Goal: Task Accomplishment & Management: Manage account settings

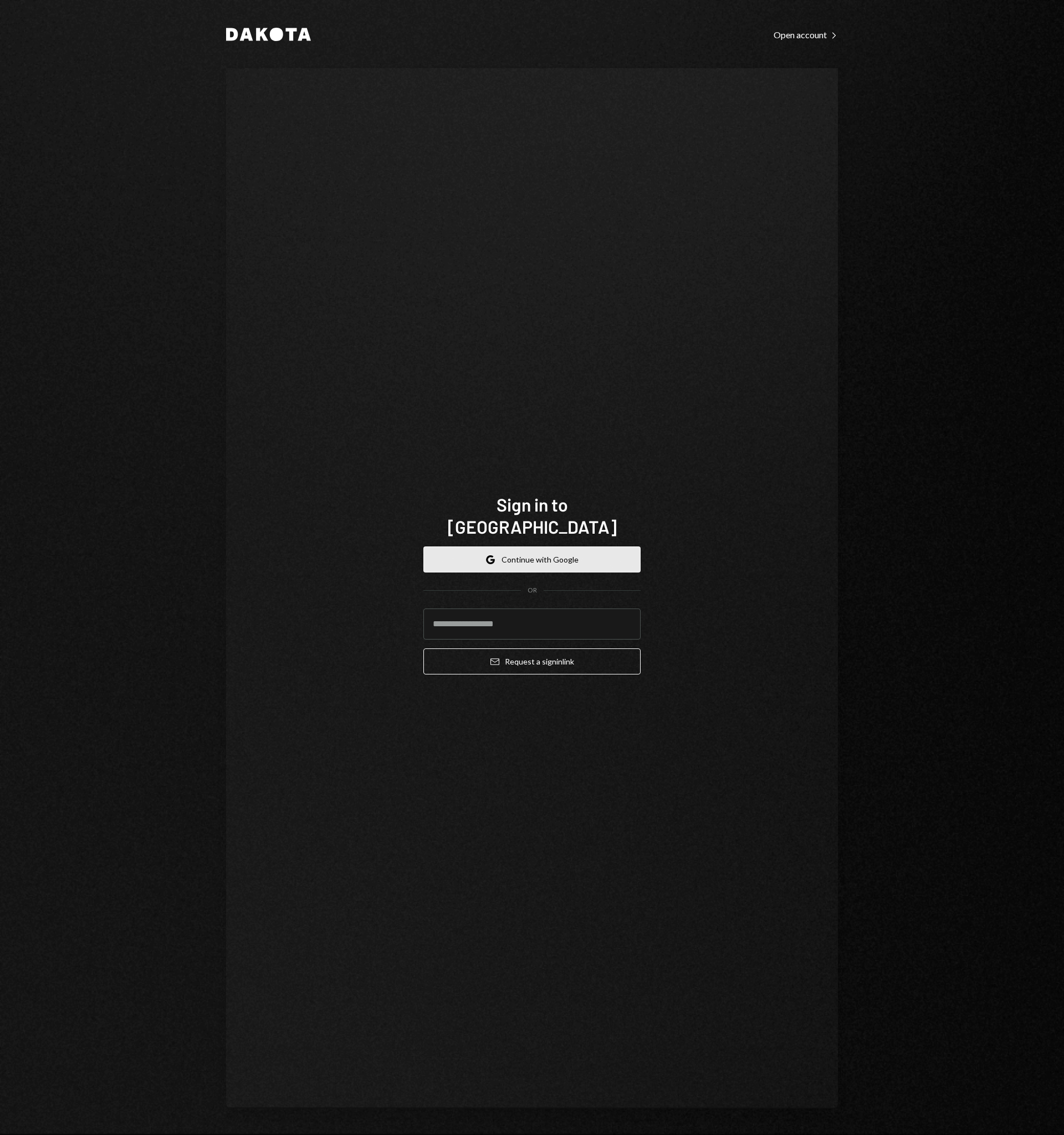
click at [540, 547] on button "Google Continue with Google" at bounding box center [532, 560] width 217 height 26
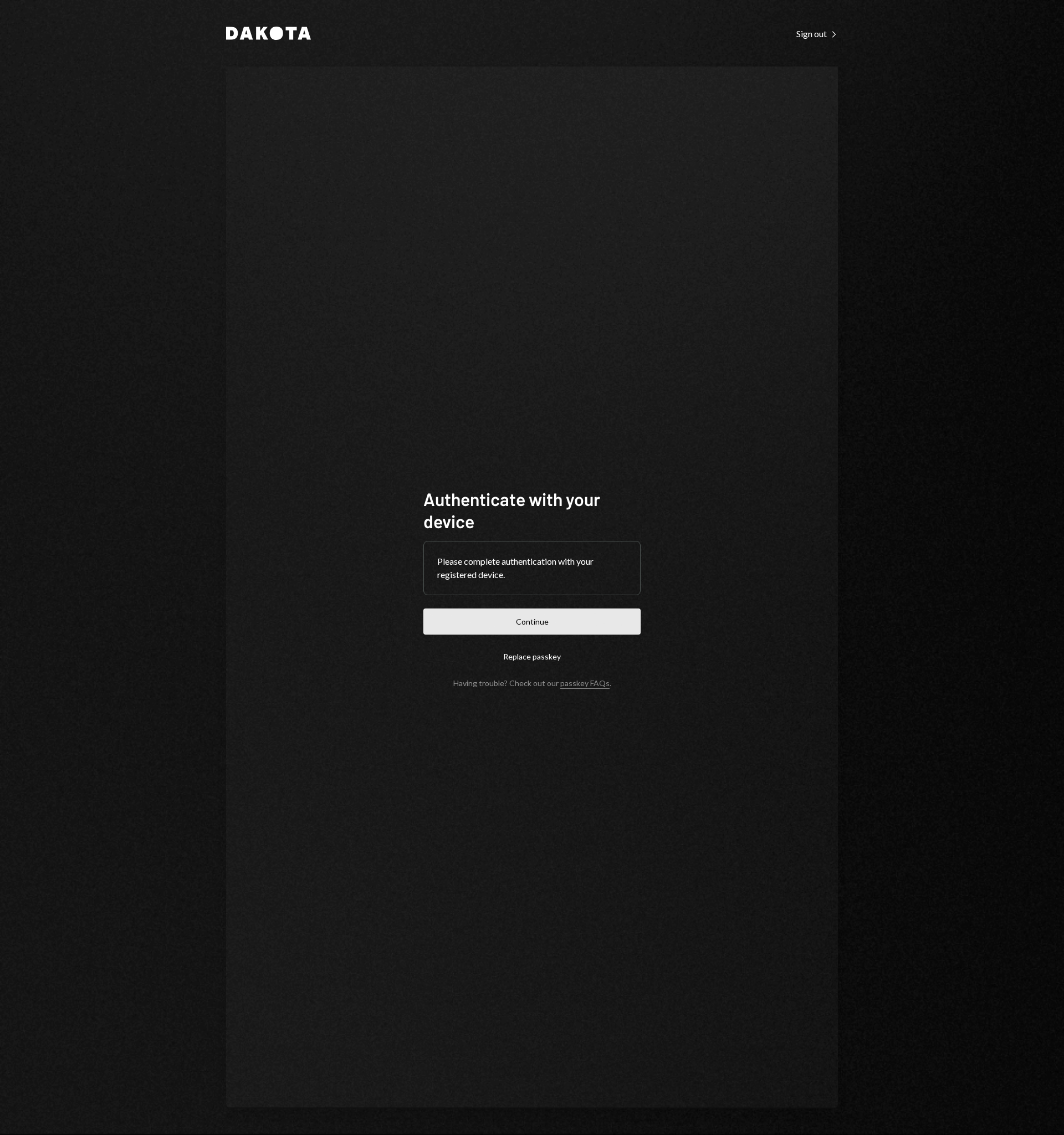
click at [529, 622] on button "Continue" at bounding box center [532, 621] width 217 height 26
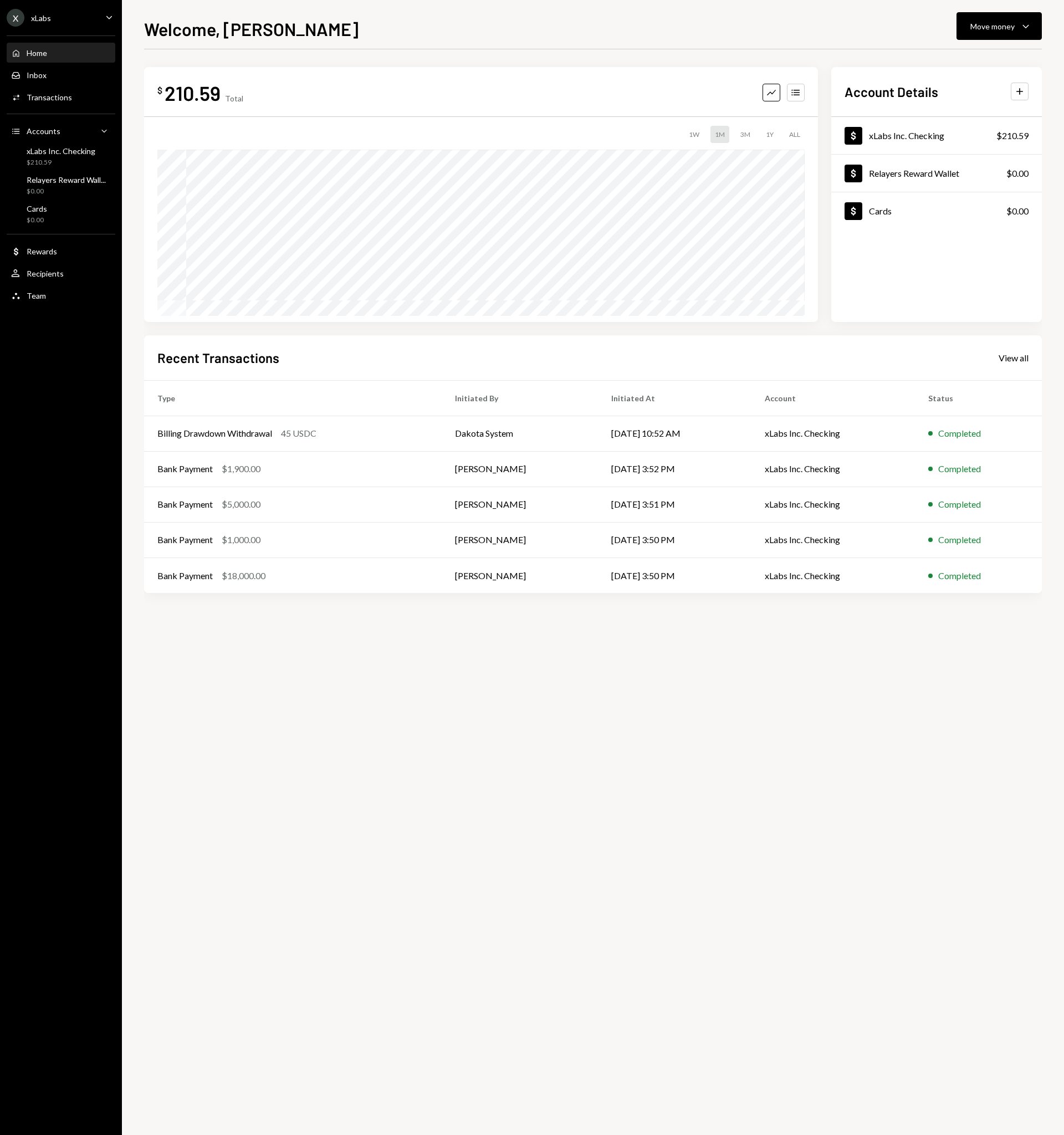
click at [53, 12] on div "X xLabs Caret Down" at bounding box center [61, 17] width 122 height 18
click at [63, 107] on div "Documents" at bounding box center [77, 113] width 118 height 19
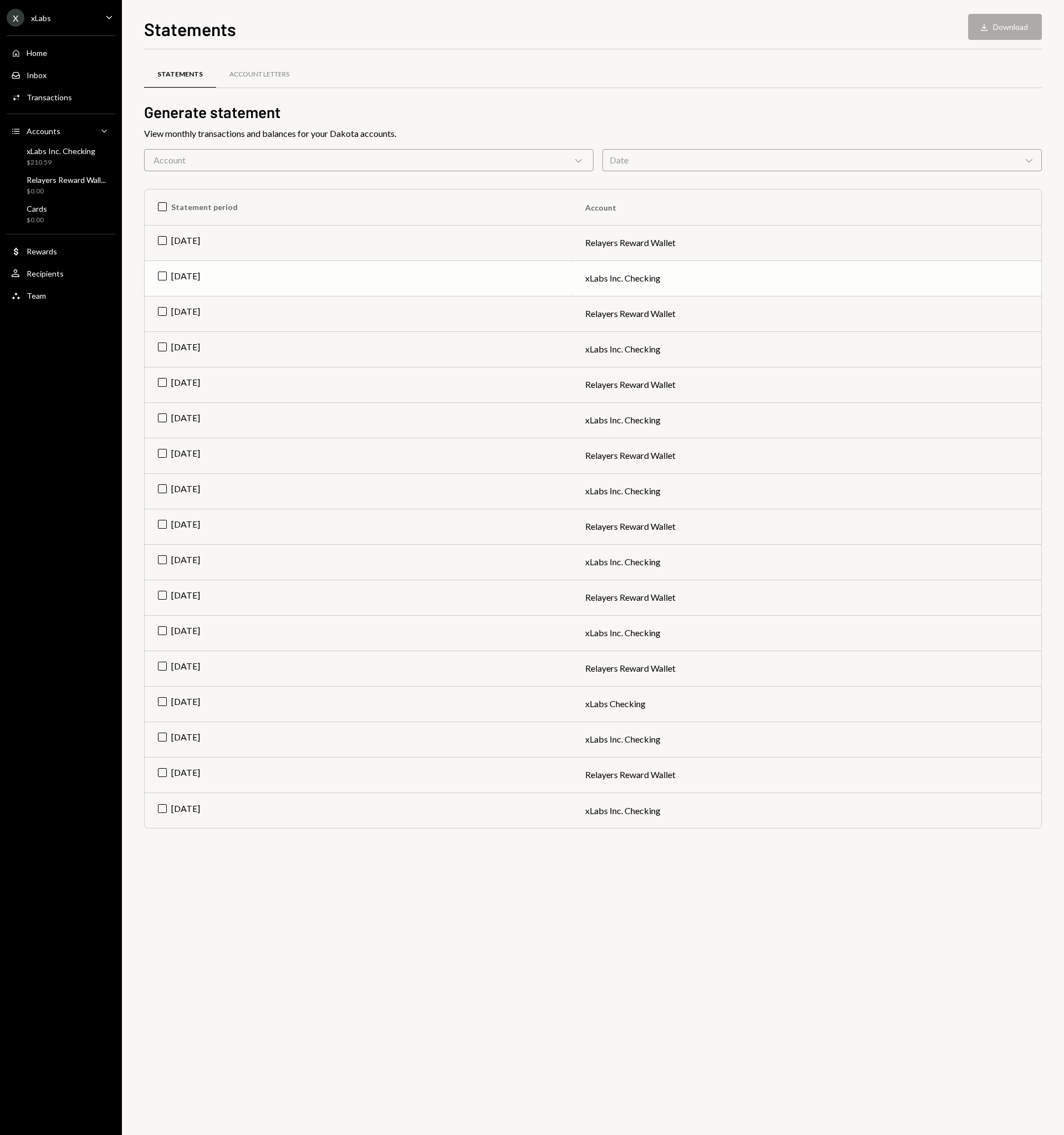
click at [243, 274] on td "[DATE]" at bounding box center [358, 279] width 427 height 36
click at [1018, 29] on button "Download Download" at bounding box center [1005, 27] width 74 height 26
click at [728, 77] on div "Statements Account Letters" at bounding box center [593, 74] width 898 height 28
click at [43, 94] on div "Transactions" at bounding box center [49, 97] width 45 height 9
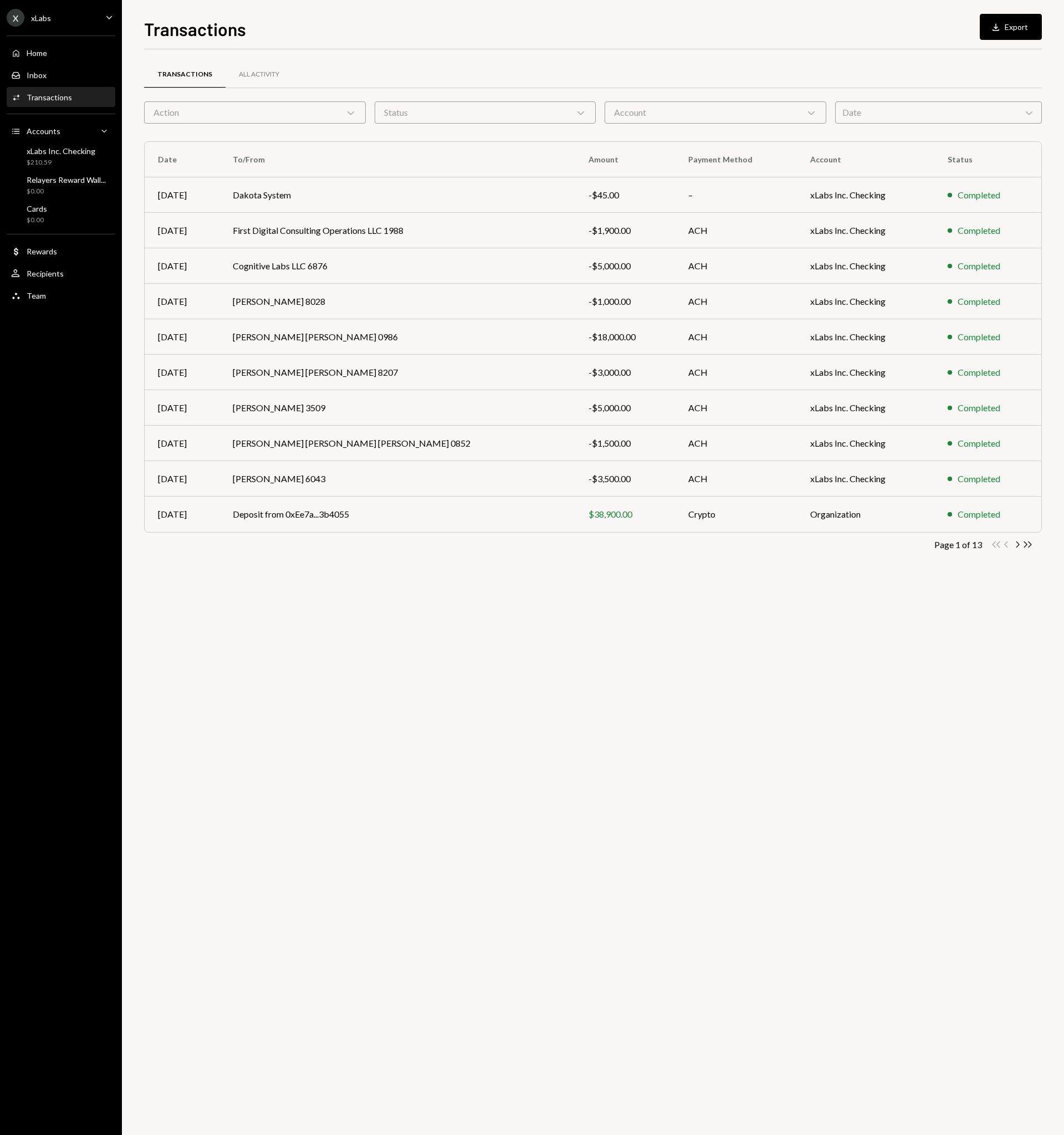
click at [716, 117] on div "Account Chevron Down" at bounding box center [715, 112] width 221 height 22
click at [700, 164] on label "xLabs Inc. Checking" at bounding box center [715, 165] width 213 height 20
click at [624, 164] on button "xLabs Inc. Checking" at bounding box center [620, 165] width 9 height 9
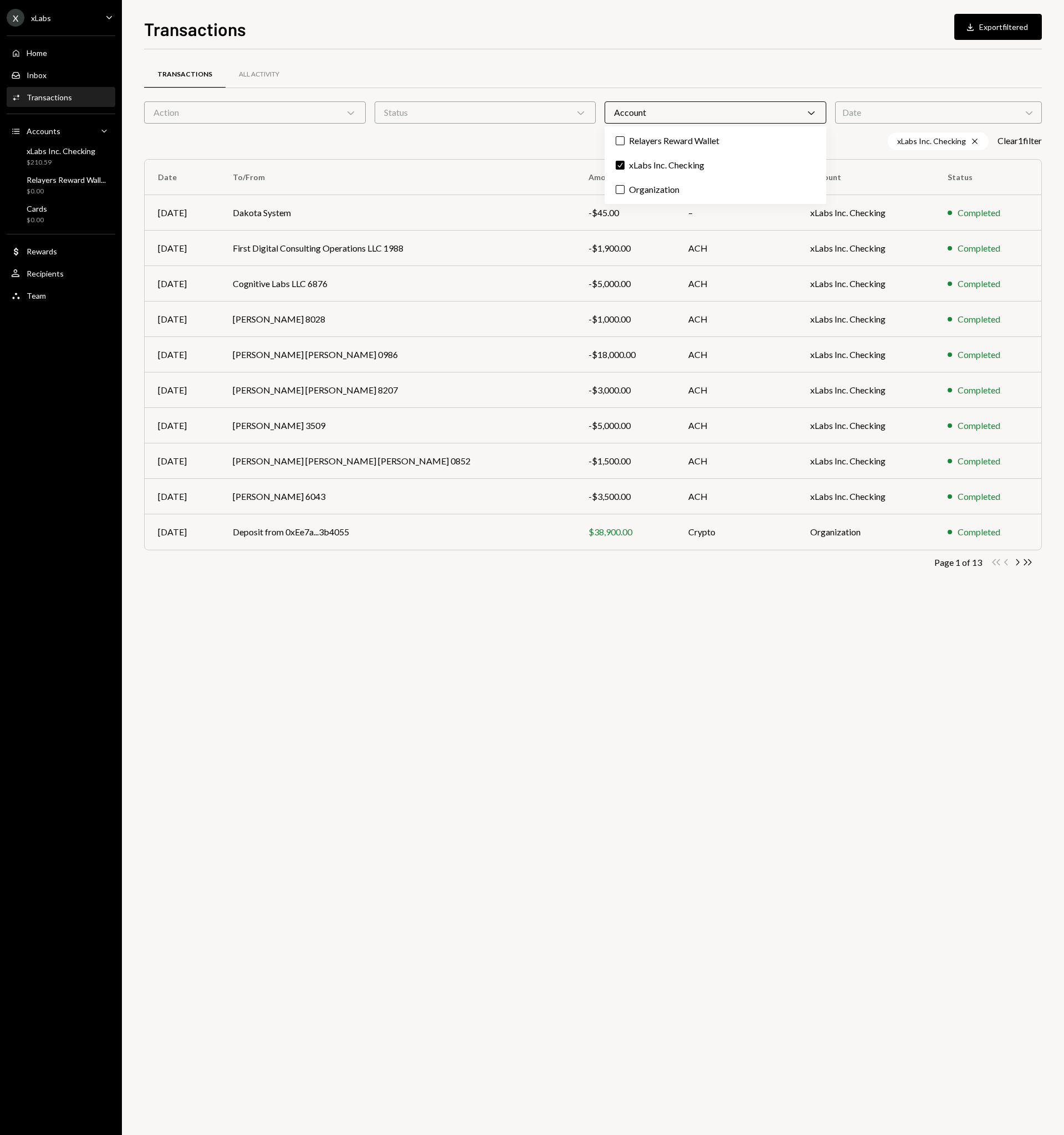
click at [718, 52] on div "Transactions All Activity Action Chevron Down Status Chevron Down Account Chevr…" at bounding box center [593, 323] width 898 height 547
click at [990, 29] on button "Download Export filtered" at bounding box center [998, 27] width 88 height 26
click at [870, 47] on div "Transactions Download Export filtered Transactions All Activity Action Chevron …" at bounding box center [593, 575] width 898 height 1120
click at [82, 10] on div "X xLabs Caret Down" at bounding box center [61, 17] width 122 height 18
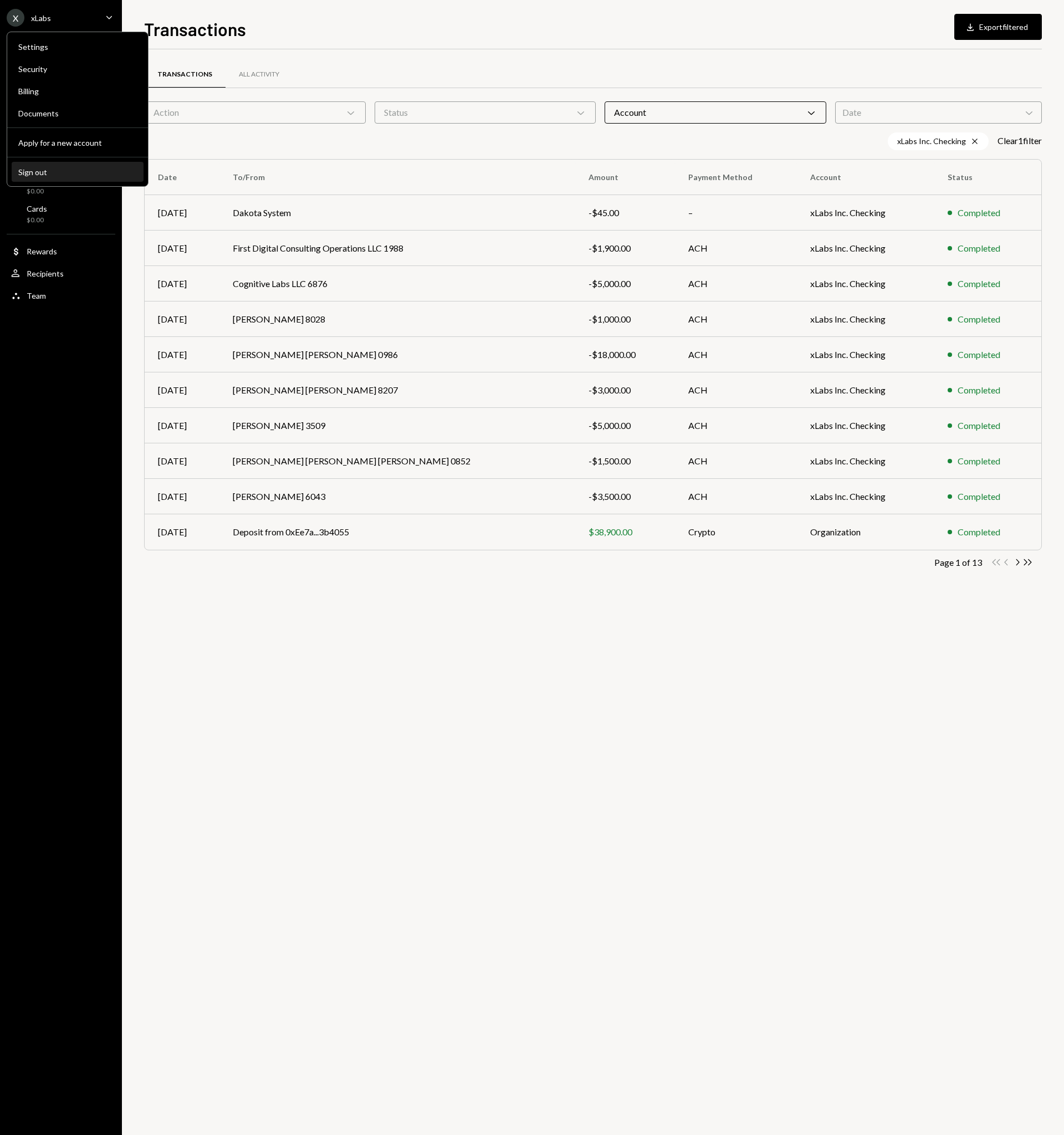
click at [55, 172] on div "Sign out" at bounding box center [77, 172] width 118 height 9
